Goal: Information Seeking & Learning: Find specific fact

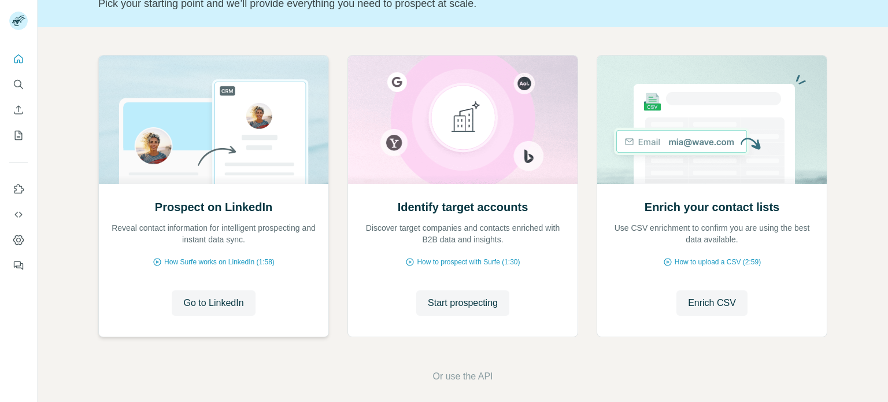
scroll to position [97, 0]
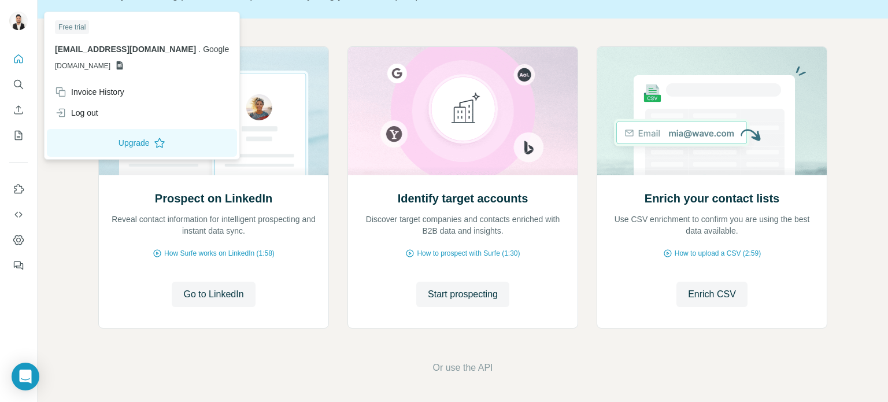
click at [123, 65] on icon at bounding box center [120, 65] width 6 height 9
click at [110, 63] on span "[DOMAIN_NAME]" at bounding box center [83, 66] width 56 height 10
click at [64, 68] on span "[DOMAIN_NAME]" at bounding box center [83, 66] width 56 height 10
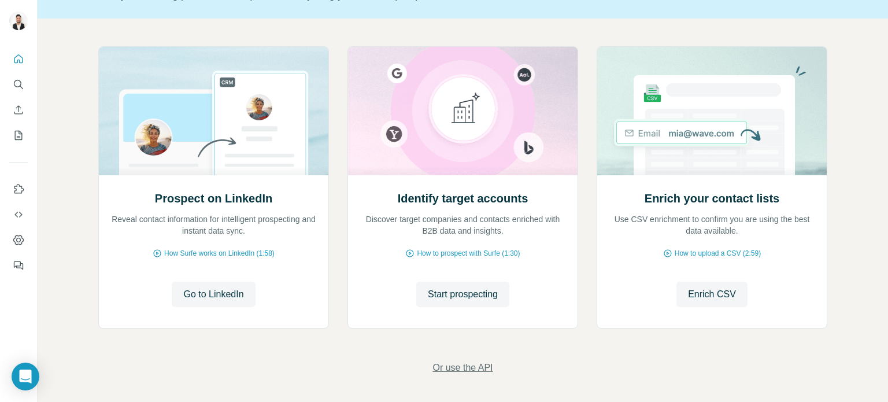
click at [457, 368] on span "Or use the API" at bounding box center [463, 368] width 60 height 14
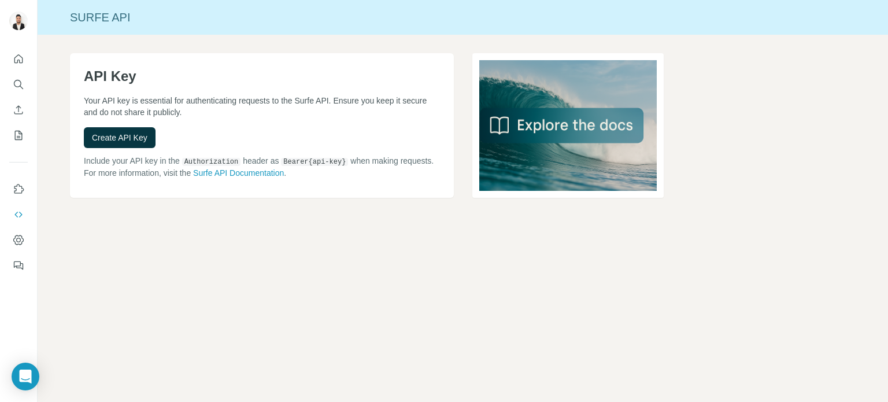
click at [19, 72] on nav at bounding box center [18, 97] width 19 height 97
click at [19, 60] on icon "Quick start" at bounding box center [18, 58] width 9 height 9
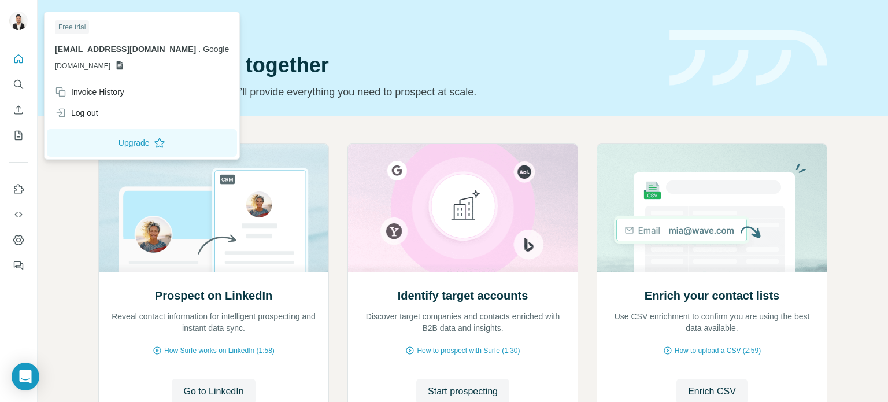
click at [19, 29] on img at bounding box center [18, 21] width 19 height 19
click at [88, 110] on div "Log out" at bounding box center [76, 113] width 43 height 12
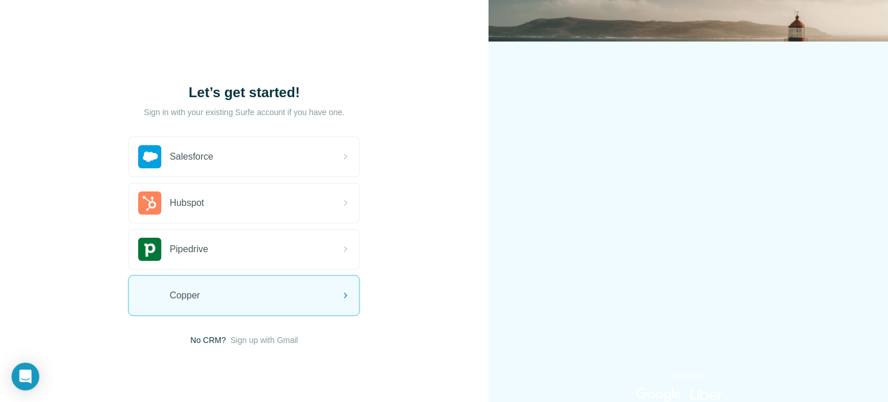
scroll to position [26, 0]
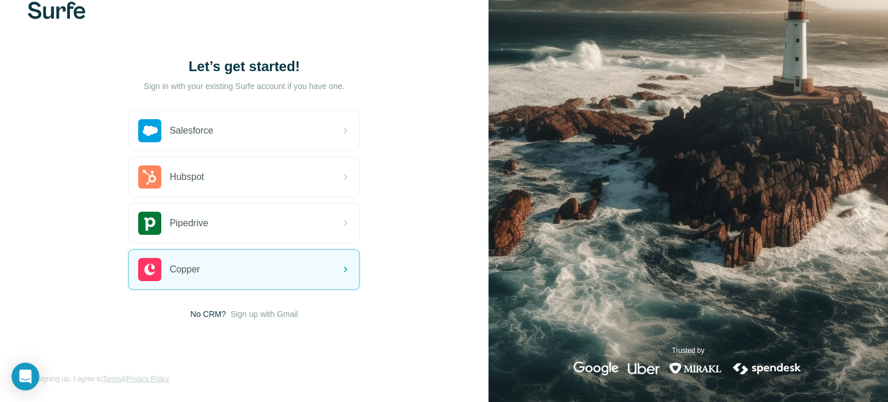
click at [287, 312] on span "Sign up with Gmail" at bounding box center [265, 314] width 68 height 12
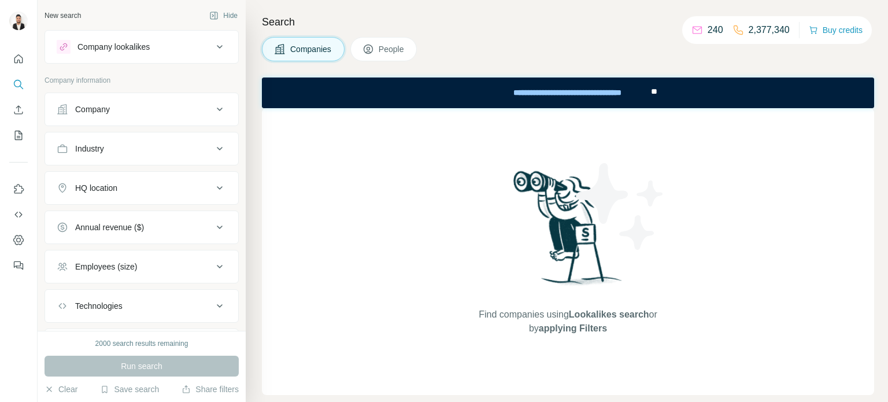
click at [131, 112] on div "Company" at bounding box center [135, 110] width 156 height 12
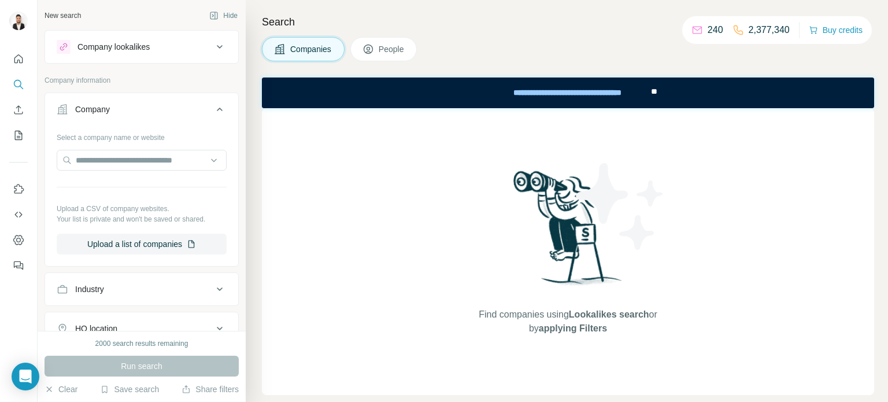
click at [131, 112] on div "Company" at bounding box center [135, 110] width 156 height 12
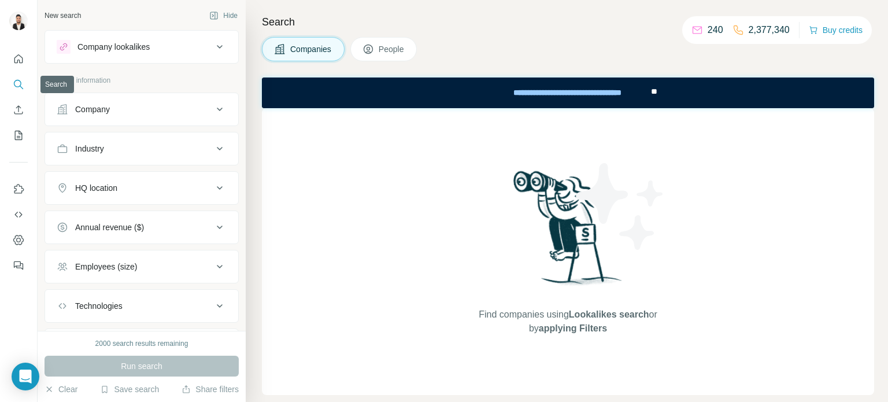
click at [13, 80] on icon "Search" at bounding box center [19, 85] width 12 height 12
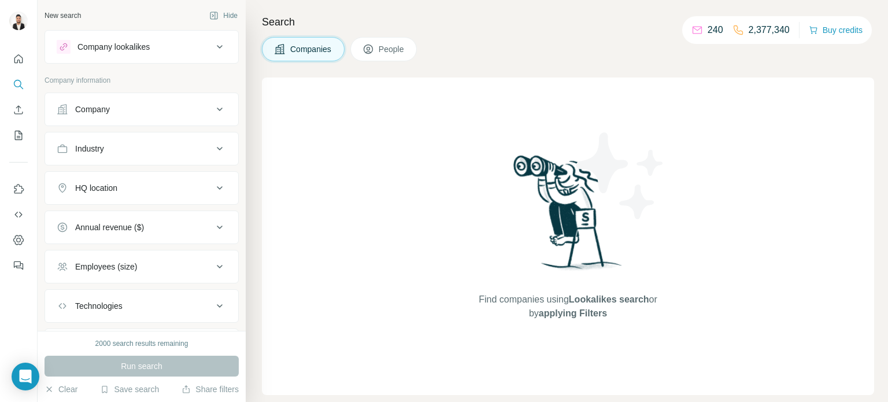
click at [131, 117] on button "Company" at bounding box center [141, 109] width 193 height 28
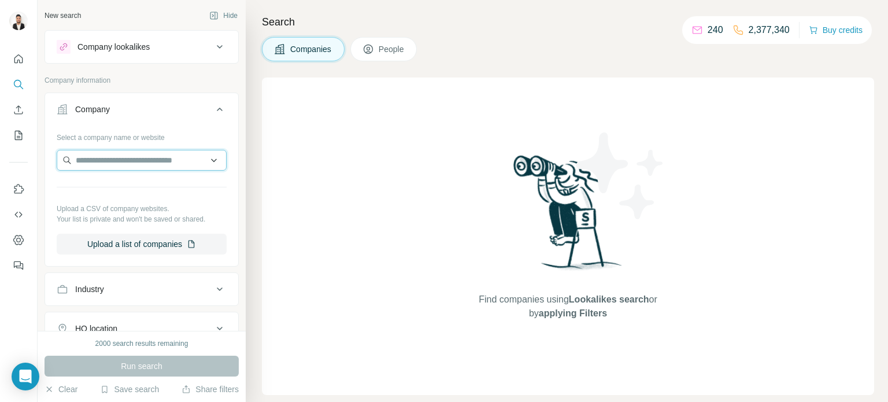
click at [119, 160] on input "text" at bounding box center [142, 160] width 170 height 21
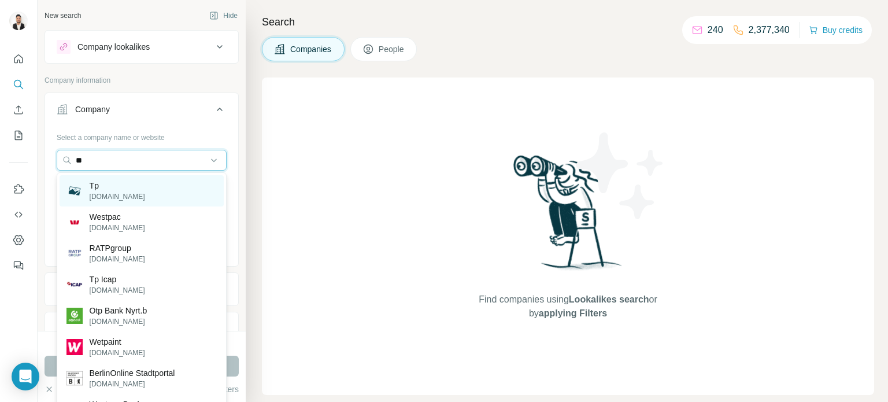
type input "**"
click at [145, 185] on div "Tp tp.com" at bounding box center [142, 190] width 164 height 31
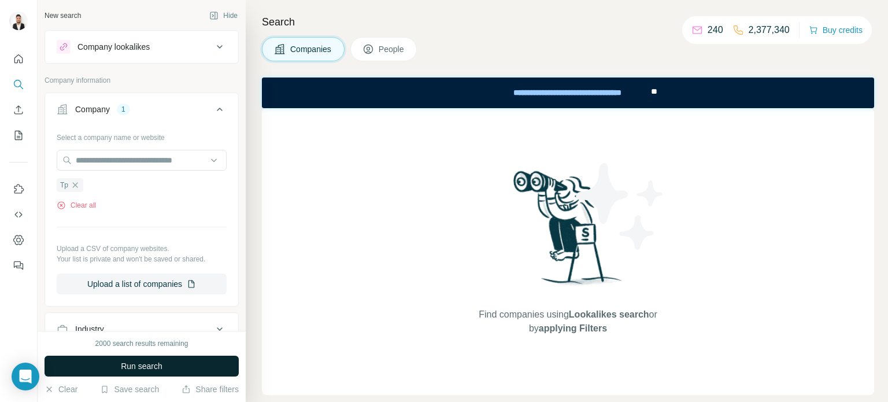
click at [136, 374] on button "Run search" at bounding box center [142, 366] width 194 height 21
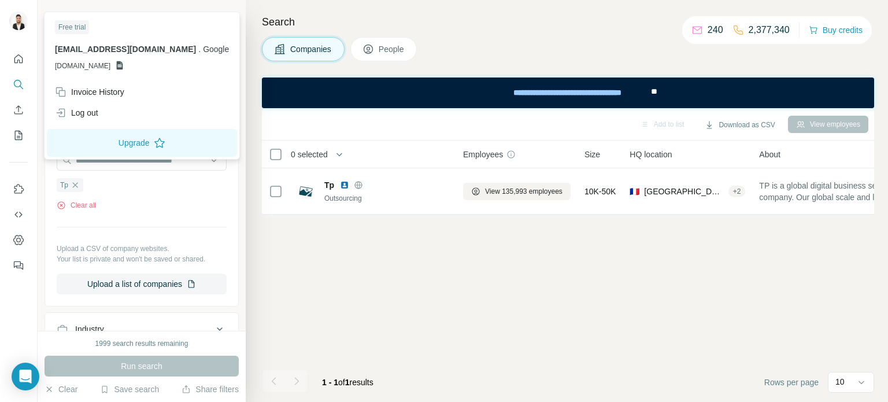
click at [18, 21] on img at bounding box center [18, 21] width 19 height 19
click at [124, 65] on icon at bounding box center [119, 65] width 9 height 9
click at [592, 275] on div "Add to list Download as CSV View employees 0 selected Companies Employees Size …" at bounding box center [568, 255] width 612 height 294
click at [24, 18] on img at bounding box center [18, 21] width 19 height 19
click at [123, 68] on icon at bounding box center [120, 65] width 6 height 9
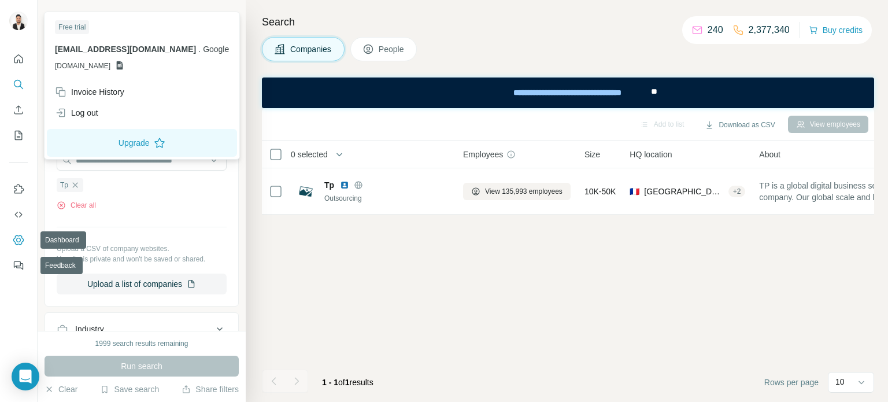
click at [13, 235] on icon "Dashboard" at bounding box center [19, 240] width 12 height 12
